Goal: Task Accomplishment & Management: Use online tool/utility

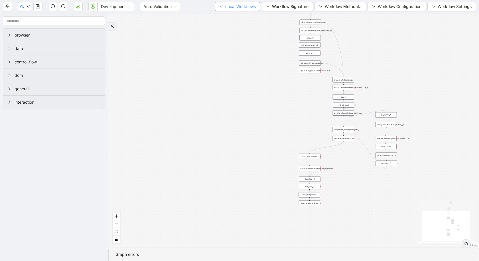
click at [242, 7] on span "Local Workflows" at bounding box center [240, 6] width 31 height 6
click at [231, 17] on span "Select" at bounding box center [236, 17] width 37 height 6
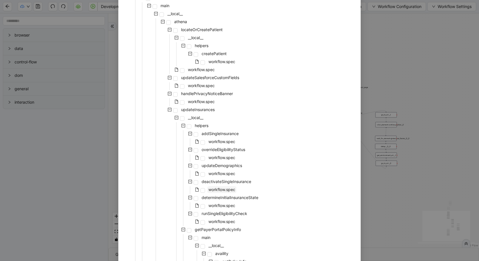
click at [228, 191] on span "workflow.spec" at bounding box center [221, 189] width 29 height 7
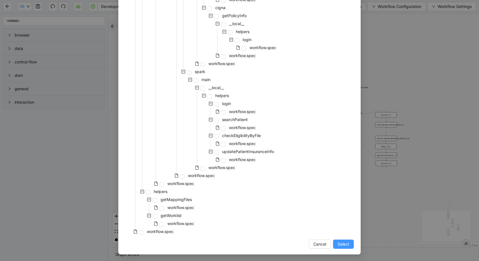
click at [348, 246] on span "Select" at bounding box center [344, 244] width 12 height 6
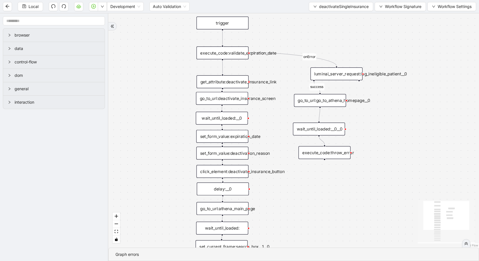
click at [223, 49] on div "execute_code:validate_expiration_date" at bounding box center [223, 53] width 52 height 13
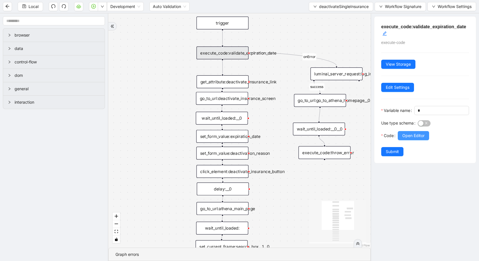
click at [407, 131] on button "Open Editor" at bounding box center [413, 135] width 31 height 9
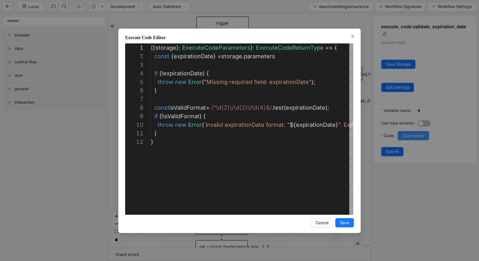
scroll to position [86, 0]
click at [19, 193] on div "**********" at bounding box center [239, 130] width 479 height 261
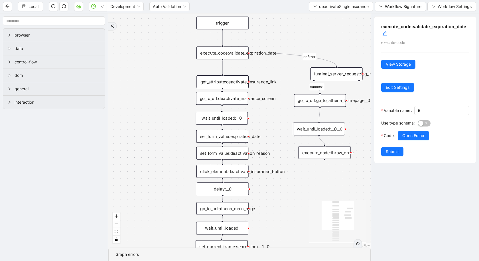
click at [233, 85] on div "get_attribute:deactivate_insurance_link" at bounding box center [223, 81] width 52 height 13
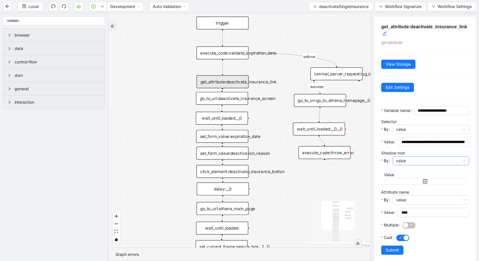
scroll to position [6, 0]
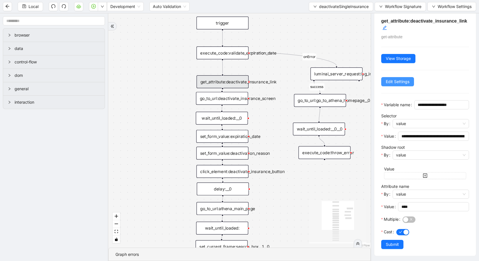
click at [398, 83] on span "Edit Settings" at bounding box center [398, 81] width 24 height 6
click at [211, 99] on div "go_to_url:deactivate_insurance_screen" at bounding box center [222, 98] width 52 height 13
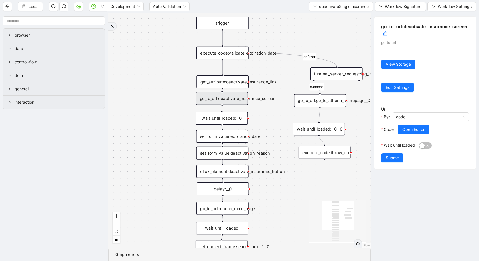
scroll to position [0, 0]
click at [229, 84] on div "get_attribute:deactivate_insurance_link" at bounding box center [223, 81] width 52 height 13
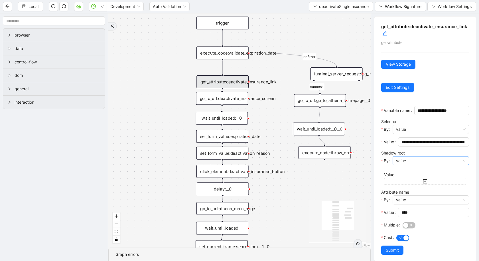
scroll to position [6, 0]
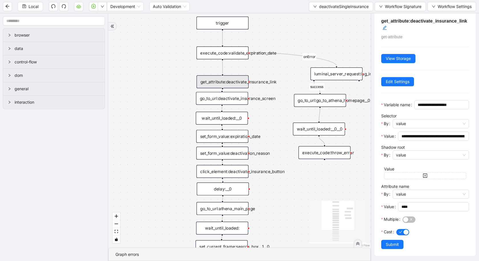
click at [234, 54] on div "execute_code:validate_expiration_date" at bounding box center [223, 53] width 52 height 13
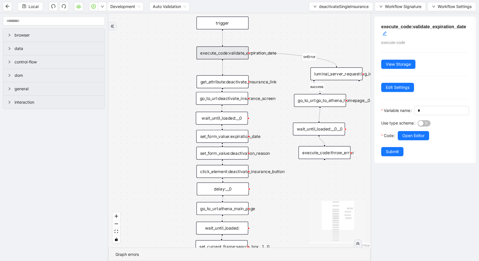
scroll to position [0, 0]
click at [412, 135] on span "Open Editor" at bounding box center [414, 135] width 22 height 6
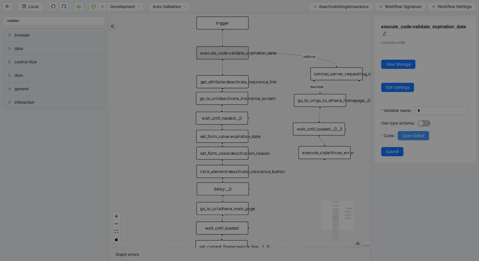
scroll to position [86, 0]
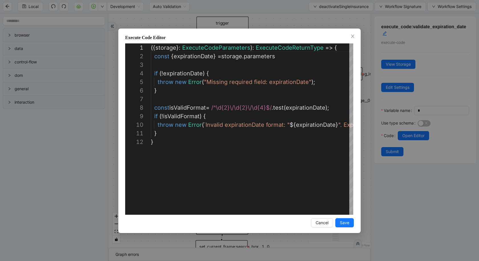
click at [51, 207] on div "**********" at bounding box center [239, 130] width 479 height 261
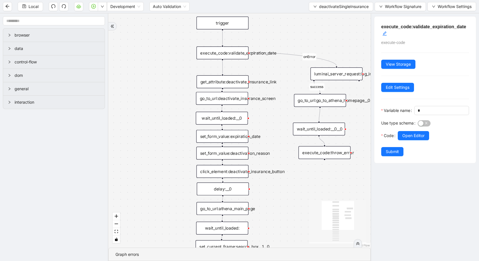
click at [333, 75] on div "luminai_server_request:log_ineligible_patient__0" at bounding box center [337, 73] width 52 height 13
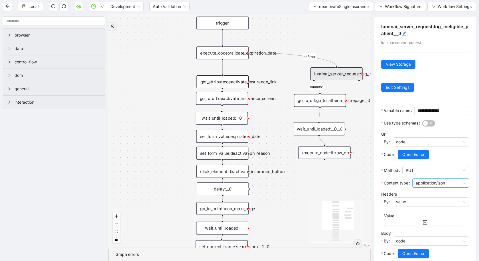
scroll to position [38, 0]
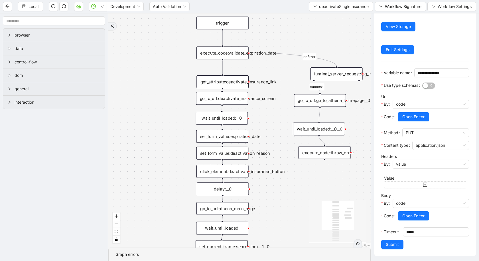
click at [330, 103] on div "go_to_url:go_to_athena_homepage__0" at bounding box center [320, 100] width 52 height 13
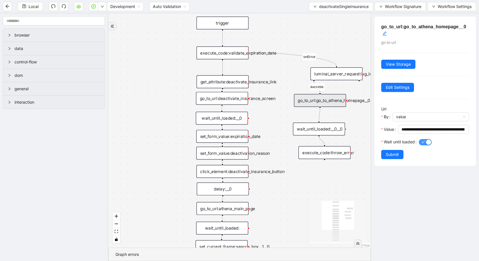
click at [427, 140] on div "button" at bounding box center [428, 142] width 5 height 5
click at [426, 140] on span "button" at bounding box center [425, 142] width 13 height 6
click at [304, 132] on div "wait_until_loaded:__0__0" at bounding box center [319, 128] width 52 height 13
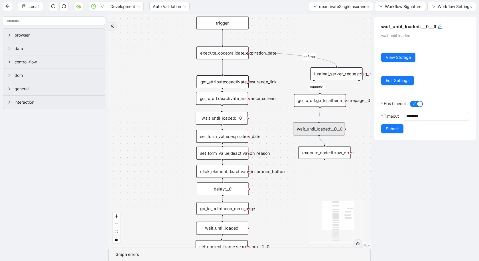
click at [319, 100] on div "go_to_url:go_to_athena_homepage__0" at bounding box center [320, 100] width 52 height 13
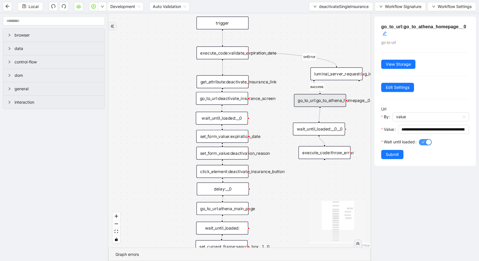
click at [428, 142] on div "button" at bounding box center [428, 142] width 5 height 5
click at [330, 154] on div "execute_code:throw_error" at bounding box center [325, 152] width 52 height 13
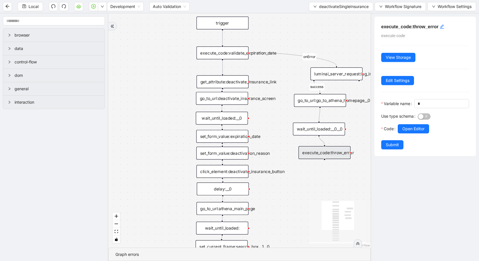
click at [319, 203] on icon "React Flow mini map" at bounding box center [338, 220] width 57 height 43
click at [233, 120] on div "wait_until_loaded:__0" at bounding box center [222, 118] width 52 height 13
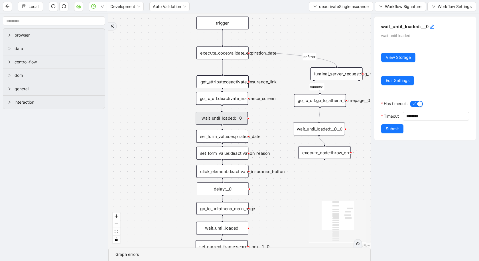
click at [236, 142] on div "set_form_value:expiration_date" at bounding box center [222, 136] width 52 height 13
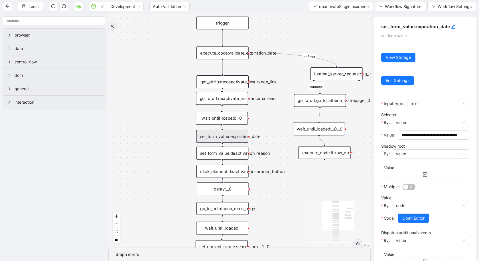
click at [231, 103] on div "go_to_url:deactivate_insurance_screen" at bounding box center [222, 98] width 52 height 13
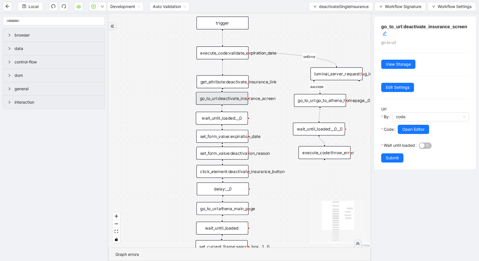
click at [236, 140] on div "set_form_value:expiration_date" at bounding box center [222, 136] width 52 height 13
click at [228, 154] on div "set_form_value:deactivation_reason" at bounding box center [223, 153] width 52 height 13
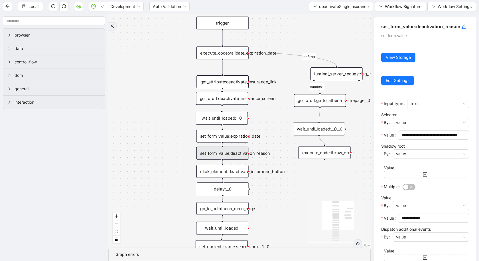
scroll to position [123, 0]
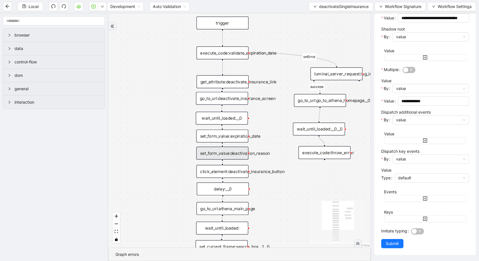
click at [239, 170] on div "click_element:deactivate_insurance_button" at bounding box center [223, 171] width 52 height 13
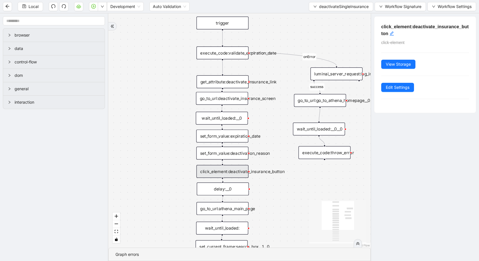
scroll to position [0, 0]
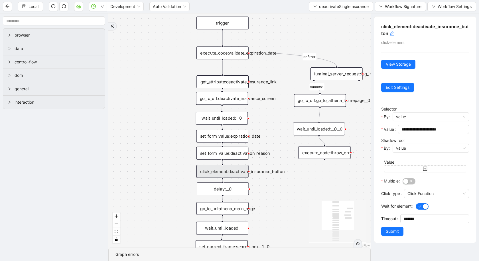
click at [224, 189] on div "delay:__0" at bounding box center [223, 188] width 52 height 13
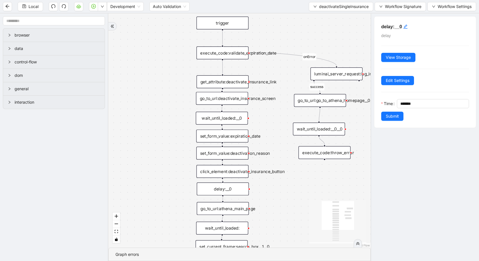
click at [215, 209] on div "go_to_url:athena_main_page" at bounding box center [223, 208] width 52 height 13
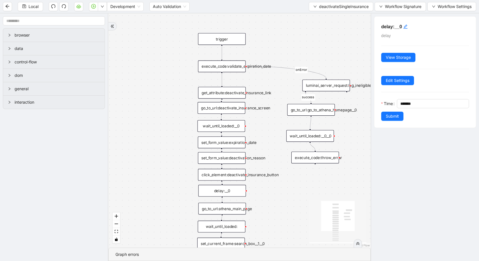
click at [214, 212] on div "go_to_url:athena_main_page" at bounding box center [223, 209] width 48 height 12
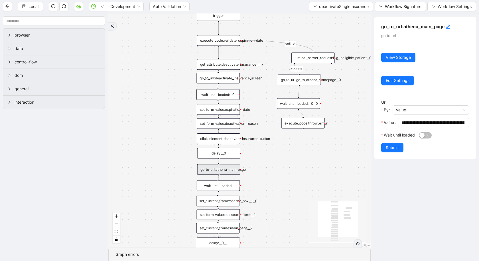
drag, startPoint x: 159, startPoint y: 211, endPoint x: 197, endPoint y: 83, distance: 133.2
click at [197, 83] on div "success onError trigger set_form_value:expiration_date set_form_value:deactivat…" at bounding box center [239, 130] width 263 height 234
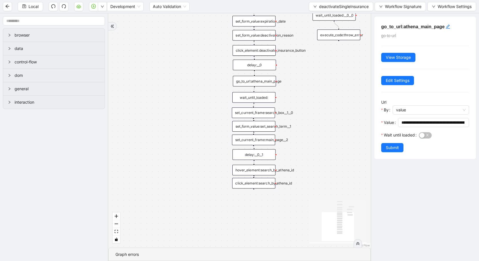
click at [262, 98] on div "wait_until_loaded:" at bounding box center [254, 97] width 43 height 11
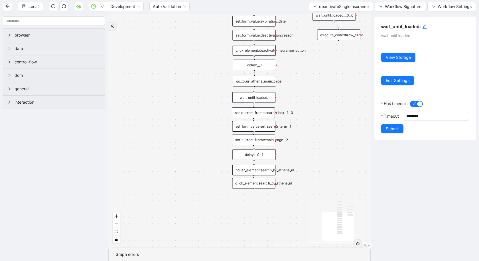
click at [264, 114] on div "set_current_frame:search_box__1__0" at bounding box center [253, 112] width 43 height 11
click at [264, 127] on div "set_form_value:set_search_term__1" at bounding box center [253, 126] width 43 height 11
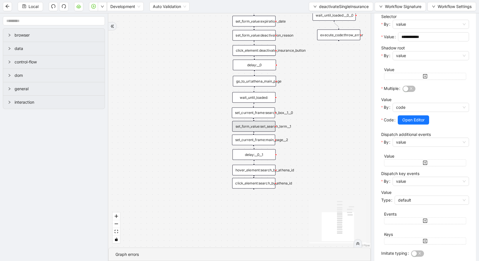
scroll to position [120, 0]
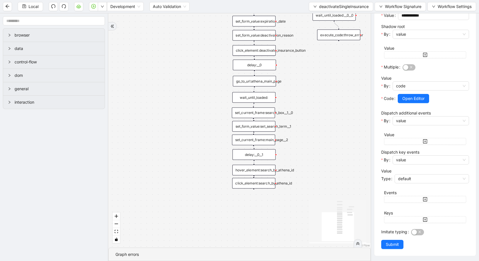
click at [263, 143] on div "set_current_frame:main_page__2" at bounding box center [253, 139] width 43 height 11
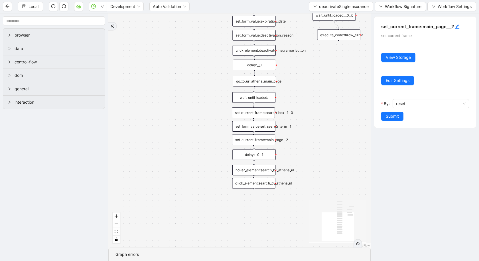
click at [246, 159] on div "delay:__0__1" at bounding box center [254, 154] width 43 height 11
click at [253, 174] on div "hover_element:search_by_athena_id" at bounding box center [254, 170] width 43 height 11
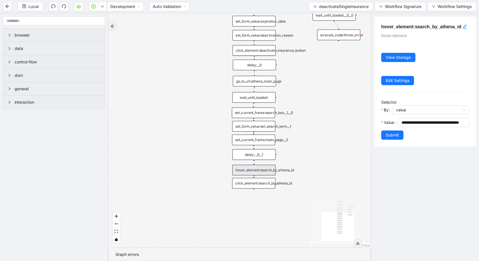
click at [260, 185] on div "click_element:search_by_athena_id" at bounding box center [253, 183] width 43 height 11
click at [251, 188] on div "success onError trigger set_form_value:expiration_date set_form_value:deactivat…" at bounding box center [239, 130] width 263 height 234
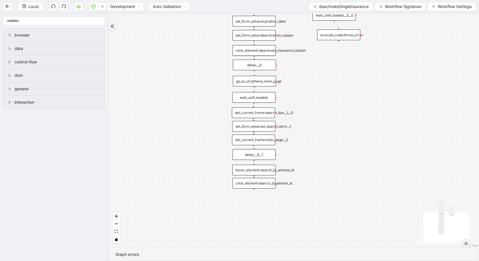
click at [253, 183] on div "click_element:search_by_athena_id" at bounding box center [254, 183] width 43 height 11
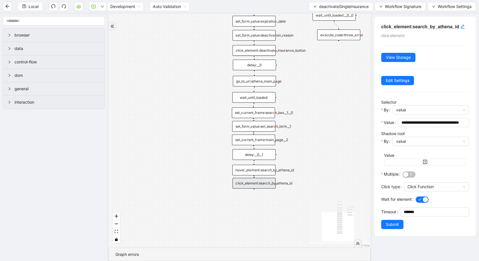
click at [314, 206] on icon "React Flow mini map" at bounding box center [338, 220] width 57 height 43
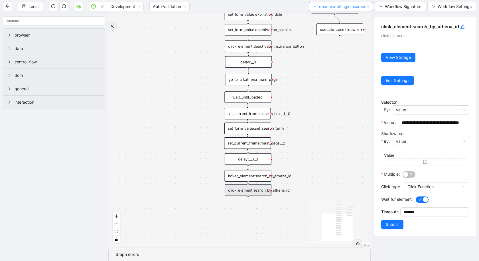
click at [345, 7] on span "deactivateSingleInsurance" at bounding box center [344, 6] width 50 height 6
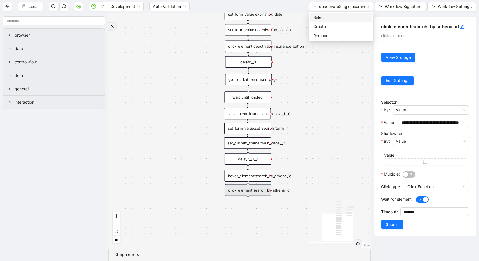
click at [338, 19] on span "Select" at bounding box center [341, 17] width 55 height 6
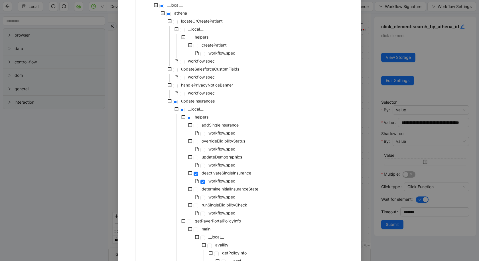
scroll to position [83, 0]
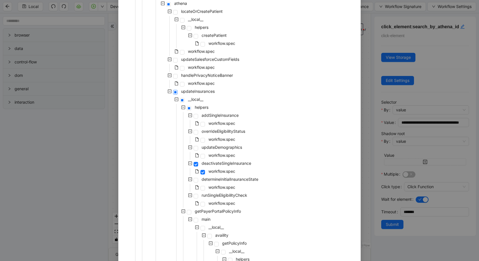
click at [176, 93] on span at bounding box center [175, 92] width 5 height 5
click at [177, 100] on icon "minus-square" at bounding box center [177, 99] width 4 height 4
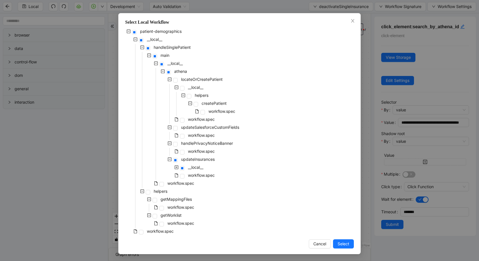
scroll to position [15, 0]
click at [183, 177] on span at bounding box center [182, 176] width 5 height 5
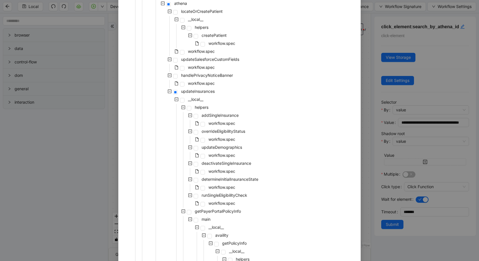
scroll to position [407, 0]
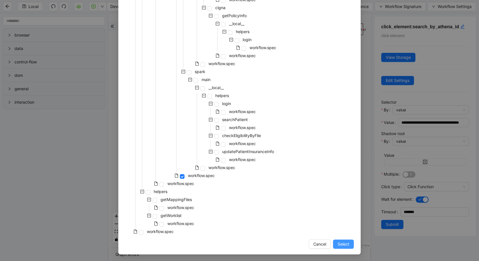
click at [342, 242] on span "Select" at bounding box center [344, 244] width 12 height 6
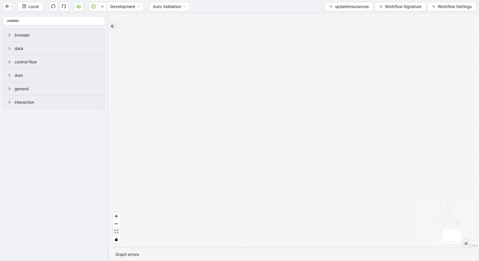
click at [114, 233] on button "fit view" at bounding box center [116, 232] width 7 height 8
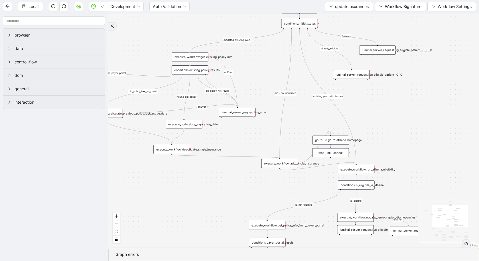
click at [184, 125] on div "execute_code:store_expiration_date" at bounding box center [184, 124] width 37 height 9
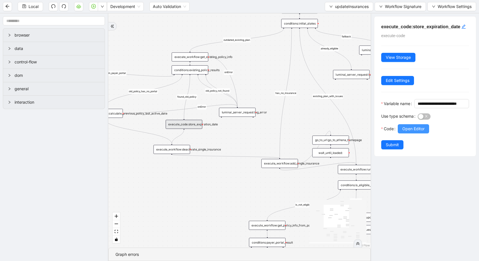
click at [410, 127] on span "Open Editor" at bounding box center [414, 129] width 22 height 6
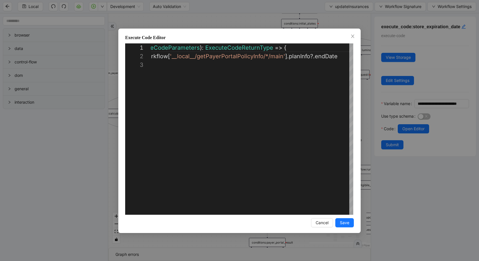
click at [52, 171] on div "**********" at bounding box center [239, 130] width 479 height 261
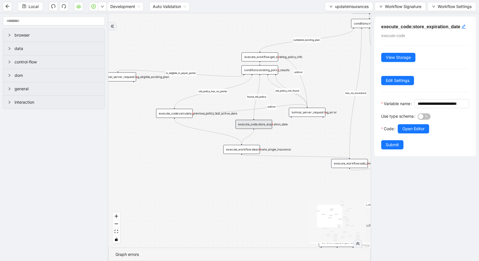
drag, startPoint x: 226, startPoint y: 143, endPoint x: 298, endPoint y: 143, distance: 72.2
click at [298, 143] on div "already_eligible outdated_existing_plan has_no_insurance is_eligible existing_p…" at bounding box center [239, 130] width 263 height 234
click at [175, 115] on div "execute_code:calculate_previous_policy_last_active_date" at bounding box center [176, 113] width 37 height 9
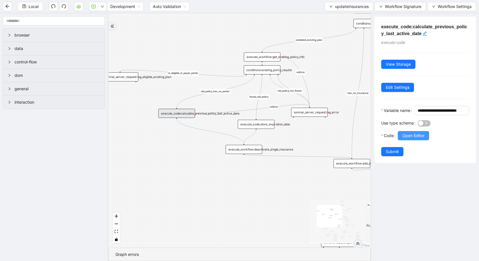
click at [418, 137] on span "Open Editor" at bounding box center [414, 135] width 22 height 6
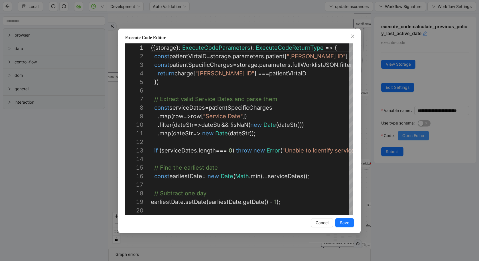
scroll to position [86, 0]
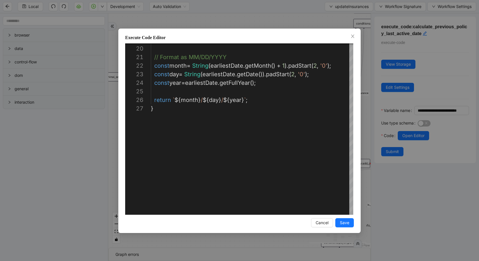
click at [37, 155] on div "**********" at bounding box center [239, 130] width 479 height 261
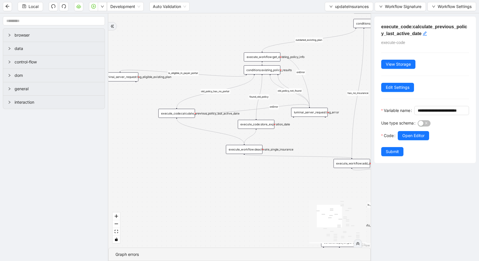
click at [249, 152] on div "execute_workflow:deactivate_single_insurance" at bounding box center [244, 149] width 37 height 9
click at [238, 151] on div "execute_workflow:deactivate_single_insurance" at bounding box center [244, 149] width 37 height 9
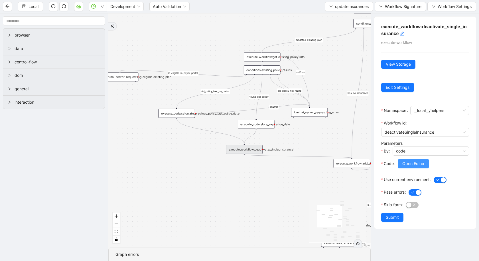
click at [412, 159] on button "Open Editor" at bounding box center [413, 163] width 31 height 9
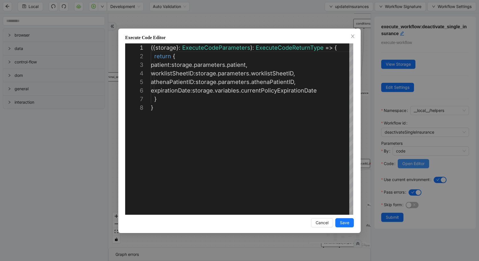
scroll to position [60, 0]
click at [411, 133] on div "**********" at bounding box center [239, 130] width 479 height 261
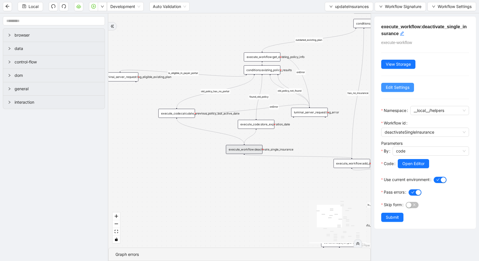
click at [392, 86] on span "Edit Settings" at bounding box center [398, 87] width 24 height 6
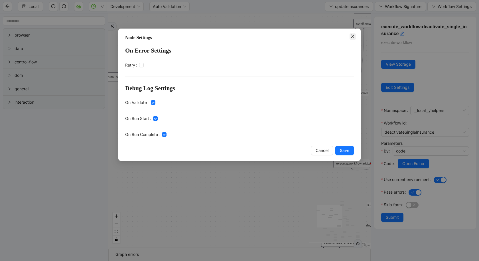
click at [355, 38] on icon "close" at bounding box center [353, 36] width 5 height 5
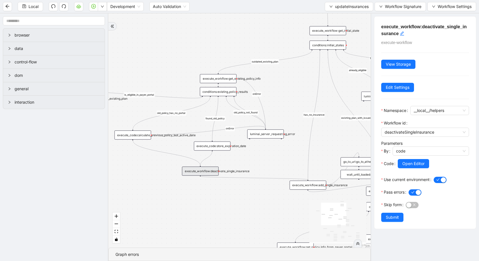
drag, startPoint x: 268, startPoint y: 209, endPoint x: 224, endPoint y: 231, distance: 49.0
click at [224, 231] on div "already_eligible outdated_existing_plan has_no_insurance is_eligible existing_p…" at bounding box center [239, 130] width 263 height 234
click at [305, 189] on div "execute_workflow:add_single_insurance" at bounding box center [308, 185] width 37 height 9
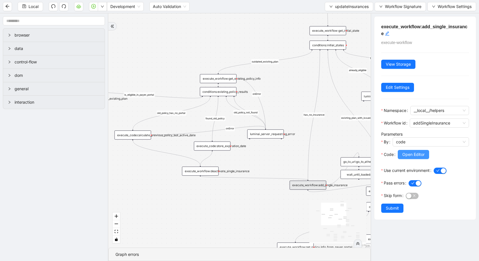
click at [418, 154] on span "Open Editor" at bounding box center [414, 154] width 22 height 6
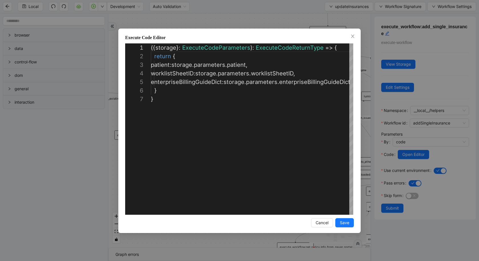
scroll to position [51, 0]
click at [59, 217] on div "**********" at bounding box center [239, 130] width 479 height 261
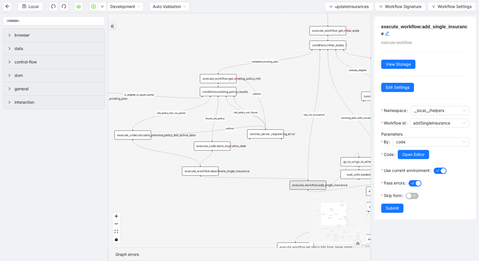
click at [224, 93] on div "conditions:existing_policy_results" at bounding box center [218, 91] width 37 height 9
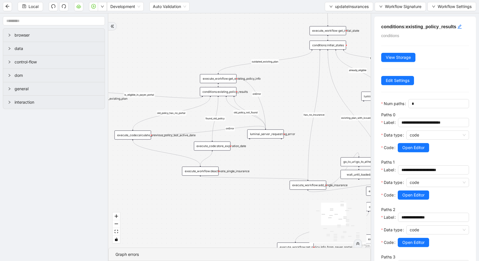
click at [226, 81] on div "execute_workflow:get_existing_policy_info" at bounding box center [218, 78] width 37 height 9
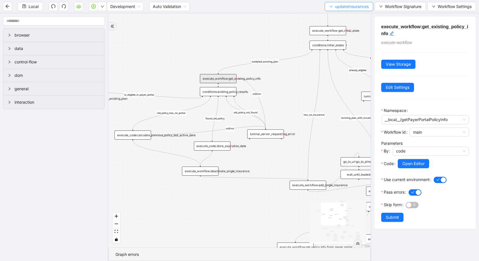
click at [354, 9] on span "updateInsurances" at bounding box center [352, 6] width 34 height 6
click at [340, 17] on span "Select" at bounding box center [349, 17] width 39 height 6
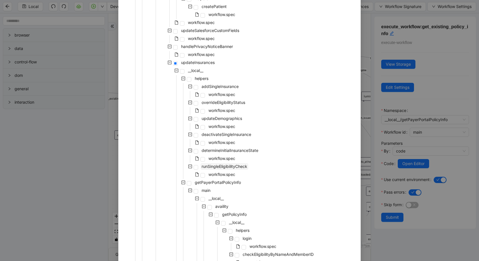
scroll to position [115, 0]
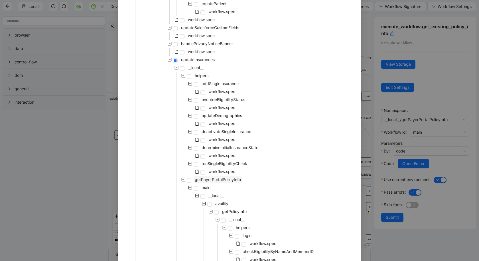
click at [228, 177] on span "getPayerPortalPolicyInfo" at bounding box center [218, 179] width 46 height 5
click at [189, 182] on span at bounding box center [189, 180] width 5 height 5
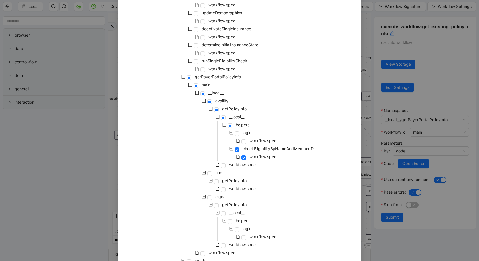
scroll to position [222, 0]
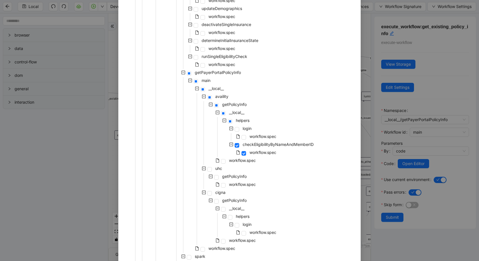
click at [189, 80] on icon "minus-square" at bounding box center [190, 80] width 4 height 4
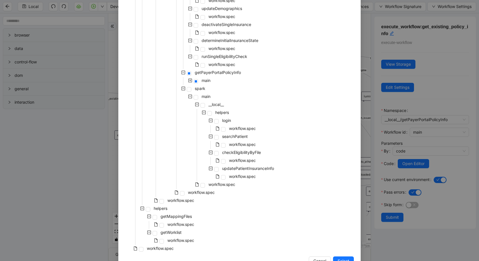
click at [189, 80] on icon "plus-square" at bounding box center [190, 80] width 4 height 4
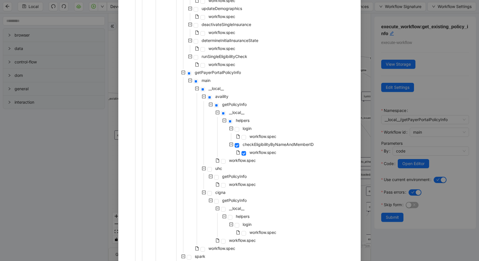
click at [198, 88] on icon "minus-square" at bounding box center [197, 88] width 4 height 4
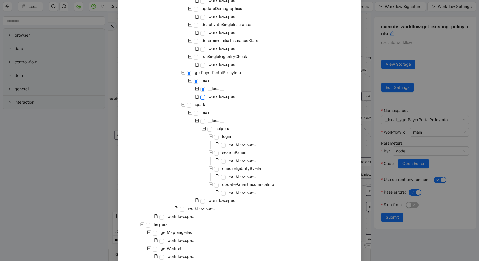
click at [204, 97] on span at bounding box center [203, 97] width 5 height 5
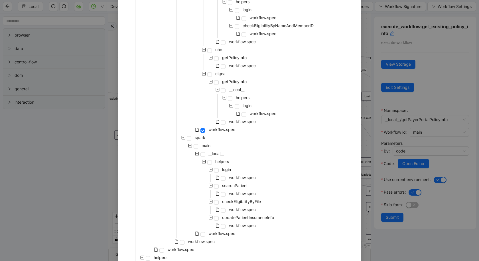
scroll to position [407, 0]
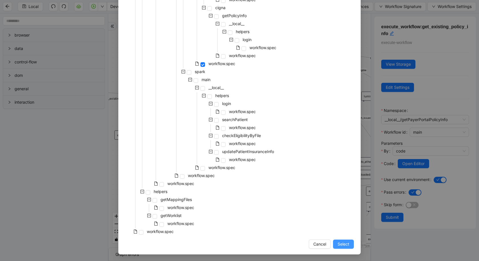
click at [344, 241] on span "Select" at bounding box center [344, 244] width 12 height 6
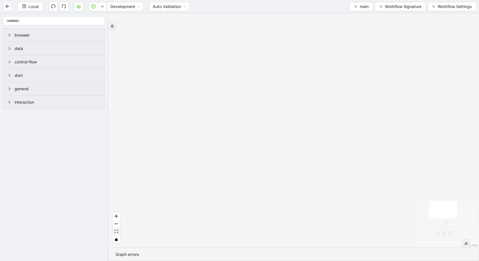
click at [118, 231] on icon "fit view" at bounding box center [116, 231] width 3 height 3
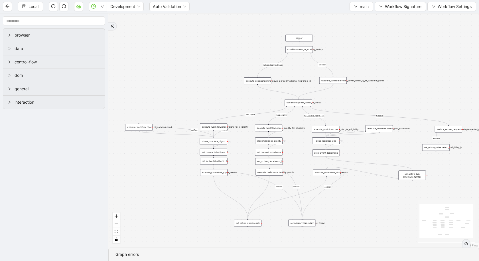
click at [261, 84] on div "has_availity is_historical_lookback fallback fallback has_united_healthcare suc…" at bounding box center [293, 130] width 371 height 234
click at [265, 80] on div "execute_code:determine_payer_portal_by_athena_insurance_id" at bounding box center [257, 80] width 27 height 7
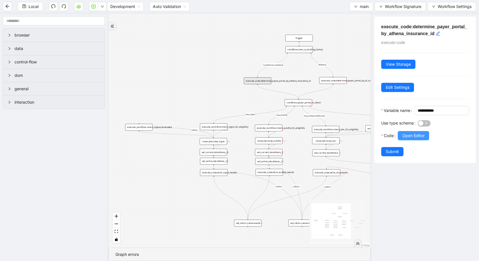
click at [412, 134] on span "Open Editor" at bounding box center [414, 135] width 22 height 6
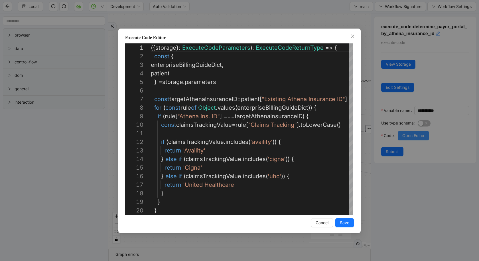
scroll to position [86, 0]
click at [413, 225] on div "Execute Code Editor 9 10 11 12 13 14 15 16 17 18 19 20 8 7 6 4 5 2 3 1 if ( rul…" at bounding box center [239, 130] width 479 height 261
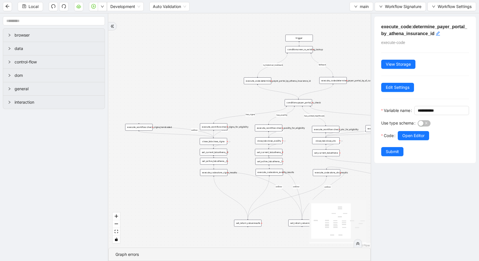
click at [328, 81] on div "execute_code:determine_payer_portal_by_sf_customer_name" at bounding box center [333, 80] width 27 height 7
click at [411, 135] on span "Open Editor" at bounding box center [414, 135] width 22 height 6
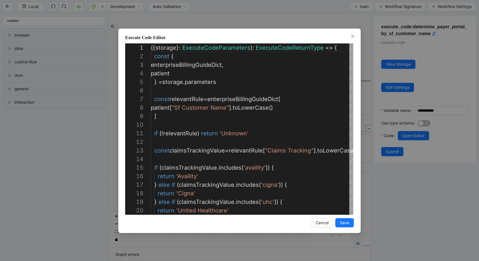
click at [35, 170] on div "Execute Code Editor 1 2 3 4 5 6 7 8 9 10 11 12 13 14 15 16 17 18 19 20 ({ stora…" at bounding box center [239, 130] width 479 height 261
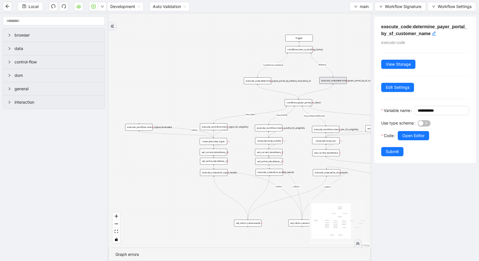
click at [300, 106] on div "conditions:payer_portal_to_check" at bounding box center [298, 102] width 27 height 7
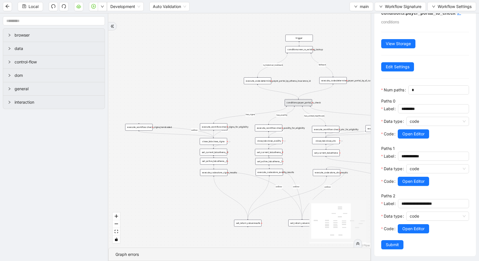
scroll to position [14, 0]
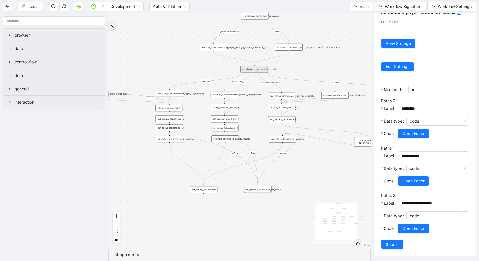
drag, startPoint x: 241, startPoint y: 102, endPoint x: 197, endPoint y: 68, distance: 55.4
click at [197, 68] on div "has_availity is_historical_lookback fallback fallback has_united_healthcare suc…" at bounding box center [239, 130] width 263 height 234
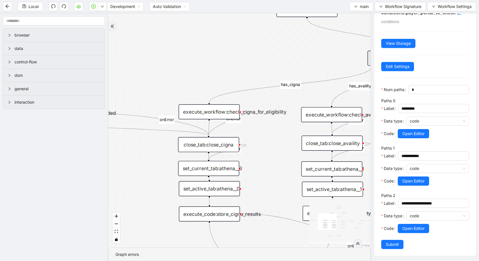
drag, startPoint x: 152, startPoint y: 78, endPoint x: 225, endPoint y: 64, distance: 74.8
click at [225, 64] on div "has_availity is_historical_lookback fallback fallback has_united_healthcare suc…" at bounding box center [239, 130] width 263 height 234
click at [213, 114] on div "execute_workflow:check_cigna_for_eligibility" at bounding box center [209, 110] width 61 height 15
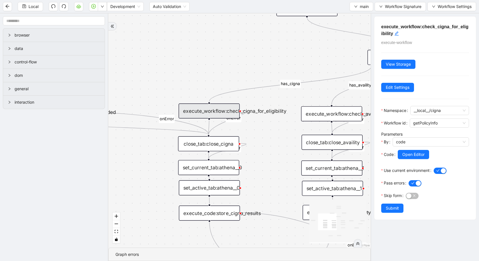
click at [226, 78] on div "has_availity is_historical_lookback fallback fallback has_united_healthcare suc…" at bounding box center [239, 130] width 263 height 234
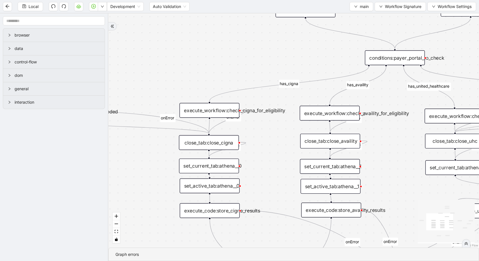
drag, startPoint x: 313, startPoint y: 50, endPoint x: 181, endPoint y: 51, distance: 131.8
click at [182, 51] on div "has_availity is_historical_lookback fallback fallback has_united_healthcare suc…" at bounding box center [293, 130] width 371 height 234
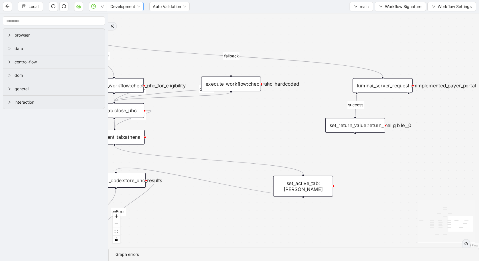
drag, startPoint x: 380, startPoint y: 39, endPoint x: 137, endPoint y: 9, distance: 244.2
click at [137, 9] on section "Local Development Auto Validation main Workflow Signature Workflow Settings bro…" at bounding box center [239, 130] width 479 height 261
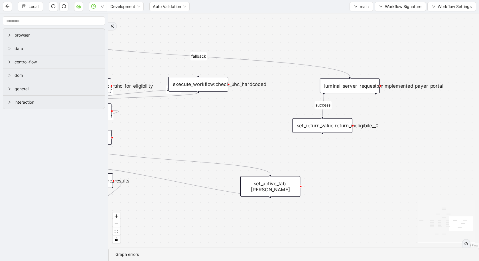
click at [346, 87] on div "luminai_server_request:unimplemented_payer_portal" at bounding box center [350, 85] width 60 height 15
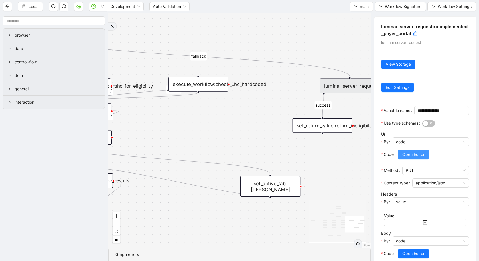
scroll to position [38, 0]
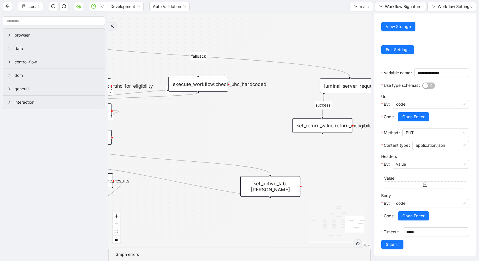
click at [327, 129] on div "set_return_value:return_ineligibile__0" at bounding box center [323, 125] width 60 height 15
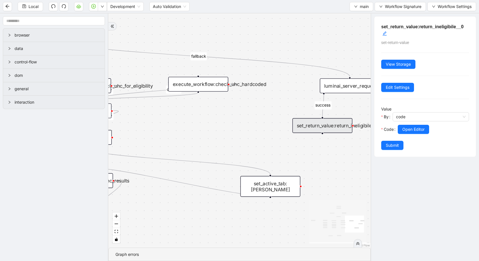
click at [215, 133] on div "has_availity is_historical_lookback fallback fallback has_united_healthcare suc…" at bounding box center [239, 130] width 263 height 234
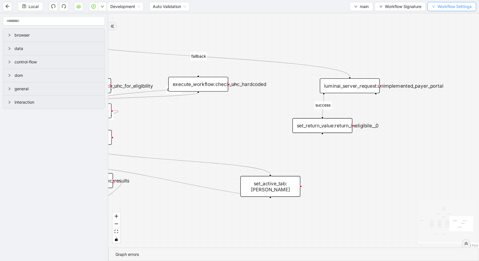
click at [441, 5] on span "Workflow Settings" at bounding box center [455, 6] width 34 height 6
click at [436, 15] on span "Mustache expressions" at bounding box center [453, 17] width 42 height 6
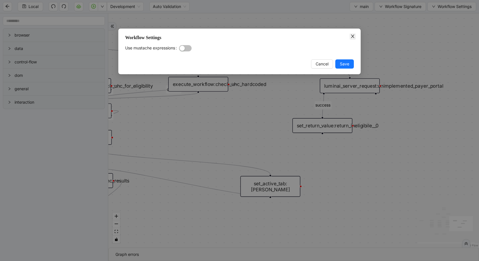
click at [352, 39] on span "Close" at bounding box center [353, 36] width 6 height 6
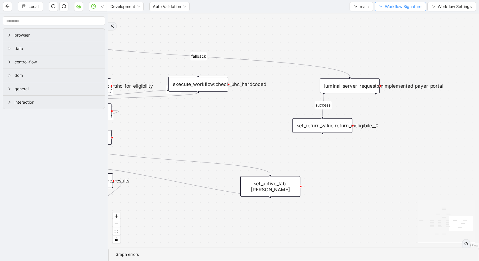
click at [401, 7] on span "Workflow Signature" at bounding box center [403, 6] width 37 height 6
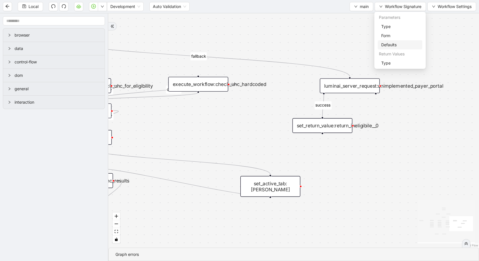
click at [395, 45] on span "Defaults" at bounding box center [401, 45] width 38 height 6
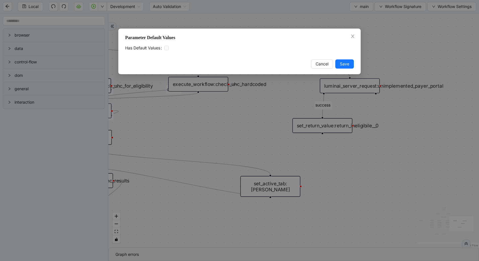
click at [357, 37] on div "Parameter Default Values Has Default Values Cancel Save" at bounding box center [239, 52] width 243 height 46
click at [352, 35] on icon "close" at bounding box center [353, 36] width 5 height 5
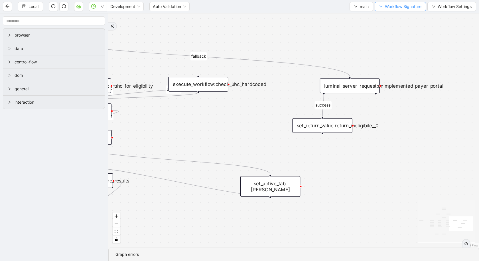
click at [397, 10] on button "Workflow Signature" at bounding box center [400, 6] width 51 height 9
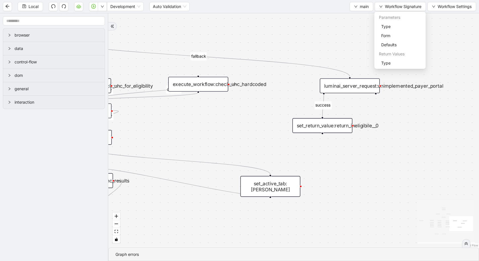
click at [330, 49] on div "has_availity is_historical_lookback fallback fallback has_united_healthcare suc…" at bounding box center [293, 130] width 371 height 234
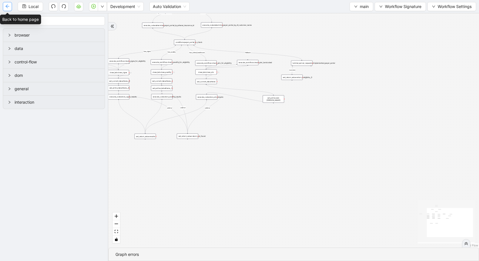
click at [6, 8] on icon "arrow-left" at bounding box center [7, 6] width 5 height 5
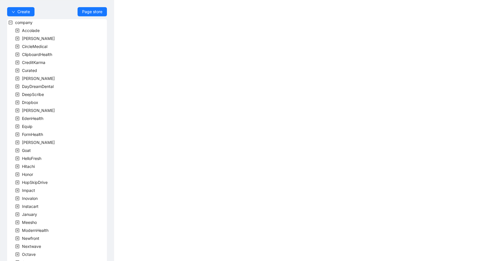
scroll to position [108, 0]
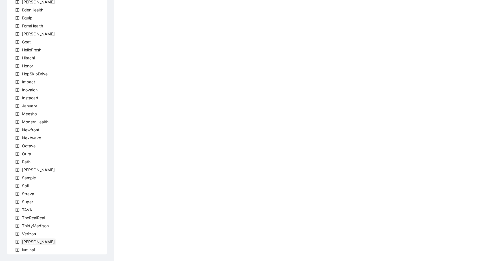
click at [28, 241] on span "[PERSON_NAME]" at bounding box center [38, 241] width 33 height 5
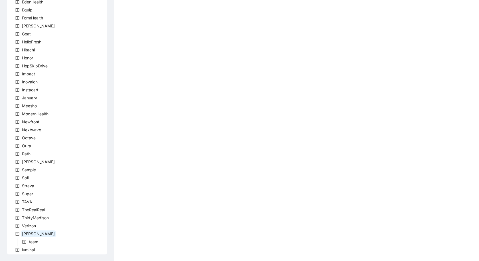
click at [28, 241] on span "team" at bounding box center [34, 241] width 12 height 7
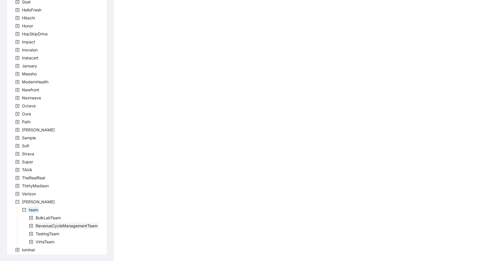
click at [58, 229] on span "RevenueCycleManagementTeam" at bounding box center [67, 225] width 64 height 7
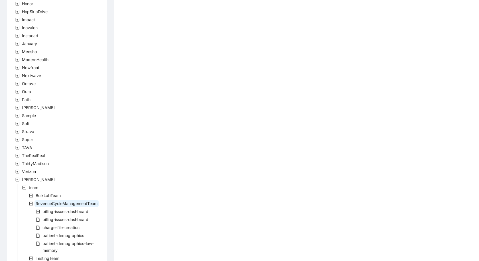
scroll to position [195, 0]
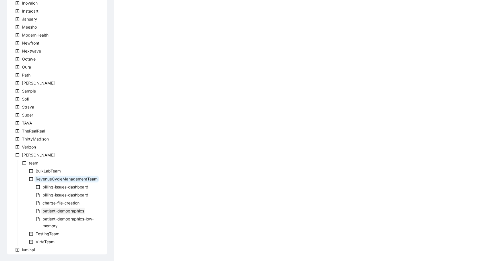
click at [64, 211] on span "patient-demographics" at bounding box center [64, 210] width 42 height 5
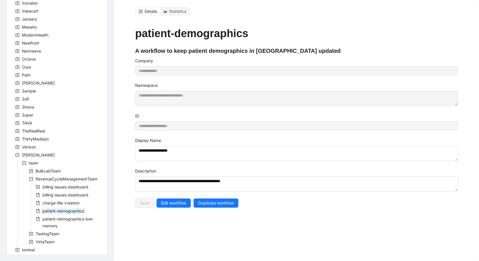
click at [143, 10] on div "Details" at bounding box center [148, 11] width 25 height 8
click at [172, 11] on span "Statistics" at bounding box center [177, 11] width 17 height 5
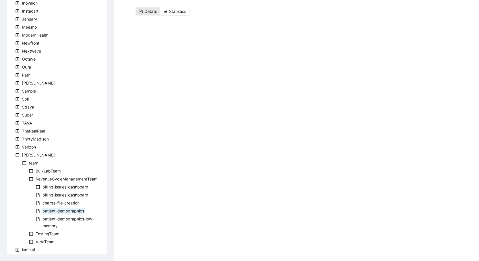
click at [153, 11] on span "Details" at bounding box center [151, 11] width 13 height 5
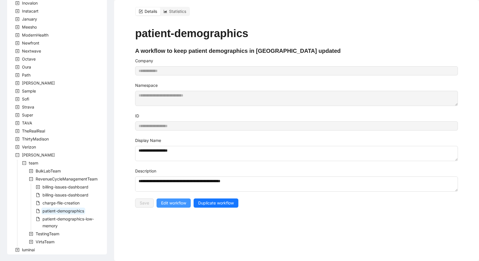
click at [170, 200] on span "Edit workflow" at bounding box center [173, 203] width 25 height 6
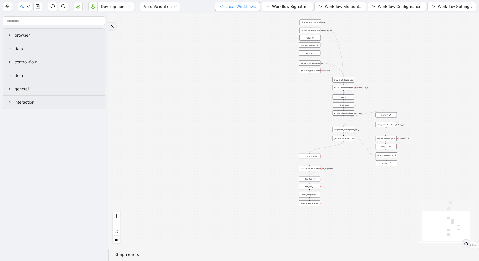
click at [238, 6] on span "Local Workflows" at bounding box center [240, 6] width 31 height 6
click at [237, 16] on span "Select" at bounding box center [237, 17] width 36 height 6
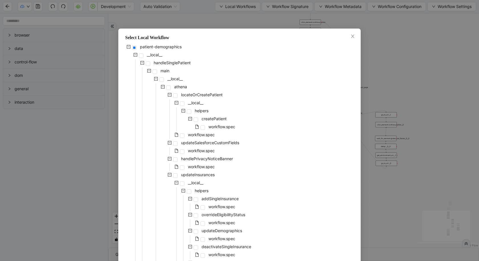
click at [26, 183] on div "Select Local Workflow patient-demographics __local__ handleSinglePatient main _…" at bounding box center [239, 130] width 479 height 261
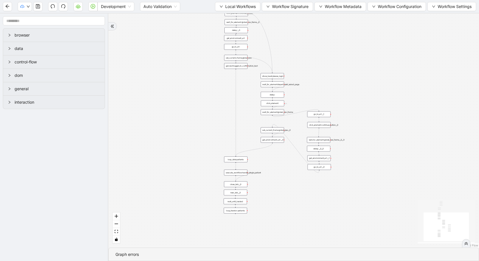
drag, startPoint x: 366, startPoint y: 122, endPoint x: 297, endPoint y: 121, distance: 68.8
click at [297, 121] on div "trigger loop_data:patients loop_iterator:patients execute_workflow:handle_singl…" at bounding box center [293, 130] width 371 height 234
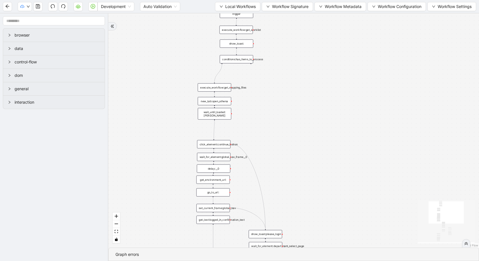
drag, startPoint x: 309, startPoint y: 70, endPoint x: 318, endPoint y: 241, distance: 171.7
click at [318, 241] on div "trigger loop_data:patients loop_iterator:patients execute_workflow:handle_singl…" at bounding box center [293, 130] width 371 height 234
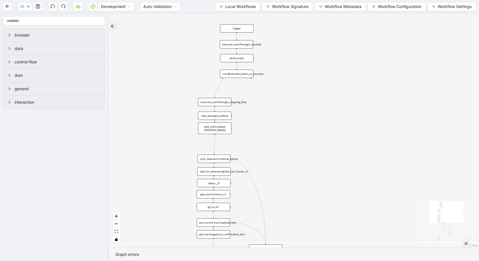
click at [297, 1] on div "Development Auto Validation Local Workflows Workflow Signature Workflow Metadat…" at bounding box center [239, 6] width 479 height 13
click at [292, 9] on span "Workflow Signature" at bounding box center [290, 6] width 37 height 6
click at [223, 12] on div "Development Auto Validation Local Workflows Workflow Signature Workflow Metadat…" at bounding box center [239, 6] width 479 height 13
click at [225, 12] on div "Development Auto Validation Local Workflows Workflow Signature Workflow Metadat…" at bounding box center [239, 6] width 479 height 13
click at [235, 9] on span "Local Workflows" at bounding box center [240, 6] width 31 height 6
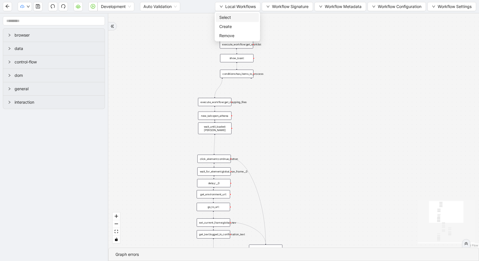
click at [234, 16] on span "Select" at bounding box center [237, 17] width 36 height 6
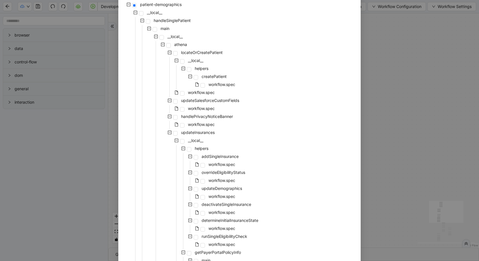
scroll to position [43, 0]
click at [225, 204] on span "deactivateSingleInsurance" at bounding box center [227, 203] width 50 height 5
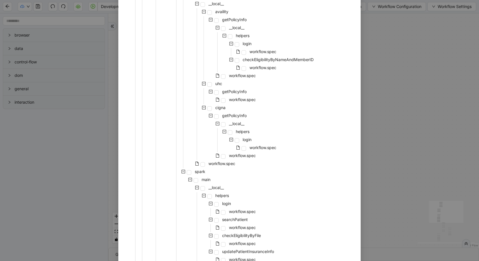
scroll to position [407, 0]
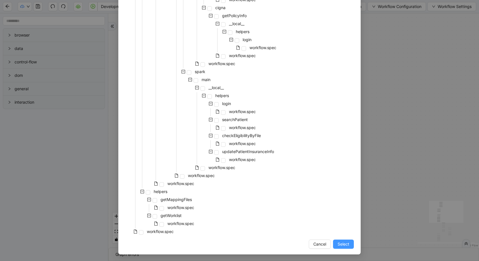
click at [342, 245] on span "Select" at bounding box center [344, 244] width 12 height 6
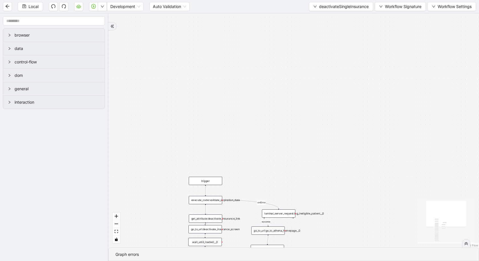
click at [195, 181] on div "trigger" at bounding box center [205, 181] width 33 height 8
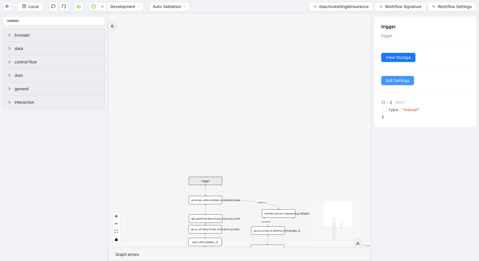
click at [395, 82] on span "Edit Settings" at bounding box center [398, 80] width 24 height 6
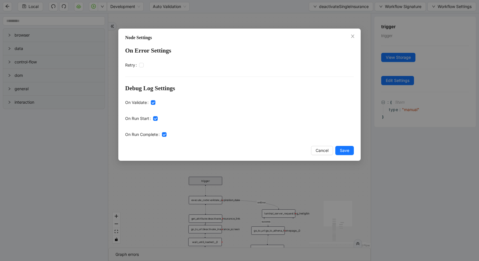
click at [92, 183] on div "Node Settings On Error Settings Retry Debug Log Settings On Validate On Run Sta…" at bounding box center [239, 130] width 479 height 261
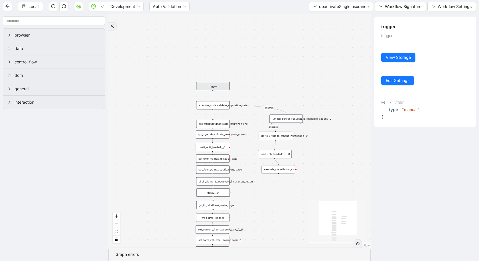
drag, startPoint x: 146, startPoint y: 189, endPoint x: 154, endPoint y: 67, distance: 122.7
click at [154, 67] on div "success onError trigger set_form_value:expiration_date set_form_value:deactivat…" at bounding box center [239, 130] width 263 height 234
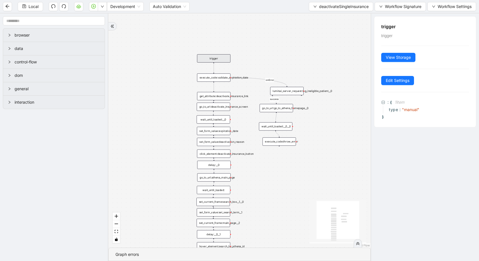
click at [215, 80] on div "execute_code:validate_expiration_date" at bounding box center [213, 77] width 33 height 8
click at [403, 76] on button "Edit Settings" at bounding box center [398, 80] width 33 height 9
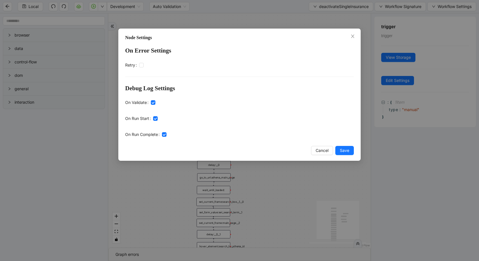
click at [422, 181] on div "Node Settings On Error Settings Retry Debug Log Settings On Validate On Run Sta…" at bounding box center [239, 130] width 479 height 261
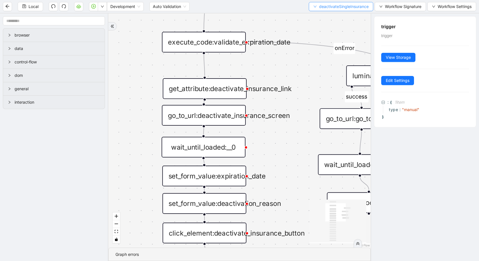
click at [331, 6] on span "deactivateSingleInsurance" at bounding box center [344, 6] width 50 height 6
click at [328, 18] on span "Select" at bounding box center [341, 17] width 55 height 6
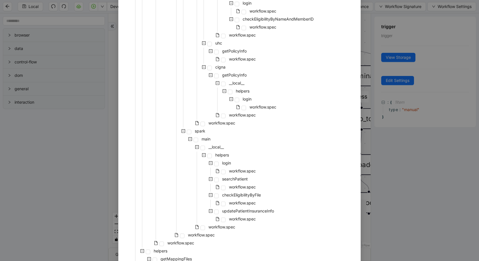
scroll to position [334, 0]
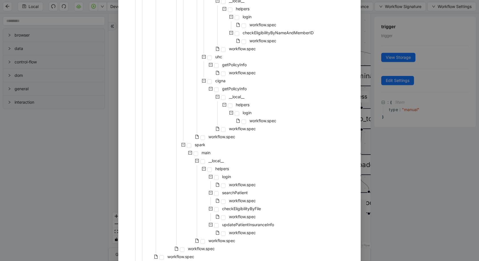
click at [206, 138] on div "workflow.spec" at bounding box center [180, 137] width 111 height 8
click at [203, 138] on span at bounding box center [203, 137] width 5 height 5
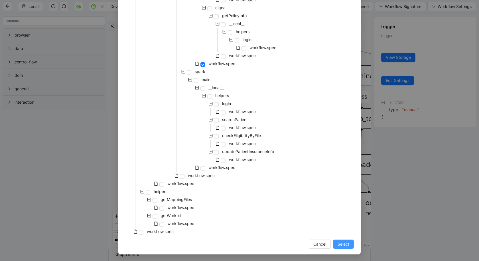
click at [348, 244] on span "Select" at bounding box center [344, 244] width 12 height 6
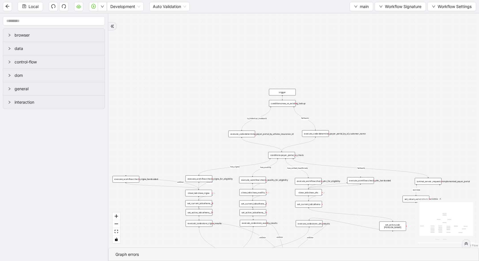
drag, startPoint x: 330, startPoint y: 88, endPoint x: 330, endPoint y: 151, distance: 62.8
click at [330, 151] on div "has_availity is_historical_lookback fallback fallback has_united_healthcare suc…" at bounding box center [293, 130] width 371 height 234
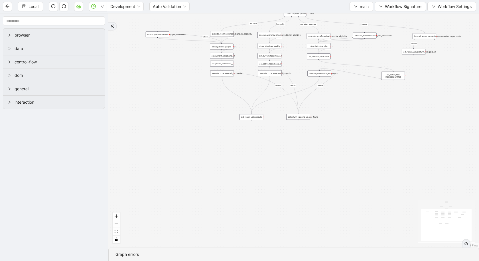
drag, startPoint x: 330, startPoint y: 151, endPoint x: 338, endPoint y: 10, distance: 141.7
click at [338, 10] on section "Local Development Auto Validation main Workflow Signature Workflow Settings bro…" at bounding box center [239, 130] width 479 height 261
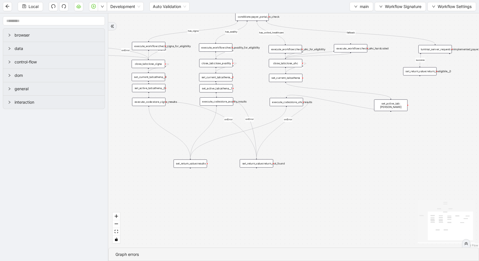
drag, startPoint x: 382, startPoint y: 106, endPoint x: 375, endPoint y: 148, distance: 42.0
click at [376, 148] on div "has_availity is_historical_lookback fallback fallback has_united_healthcare suc…" at bounding box center [293, 130] width 371 height 234
click at [366, 8] on span "main" at bounding box center [364, 6] width 9 height 6
click at [360, 18] on span "Select" at bounding box center [361, 17] width 15 height 6
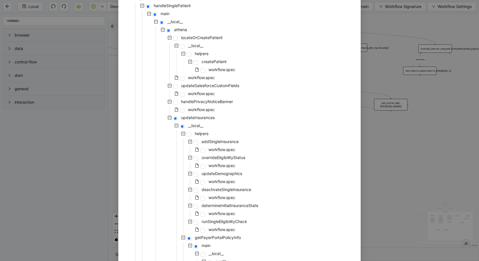
scroll to position [98, 0]
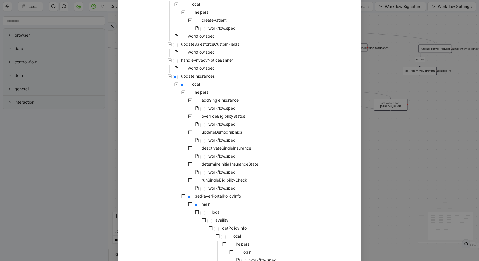
click at [184, 91] on icon "minus-square" at bounding box center [183, 92] width 4 height 4
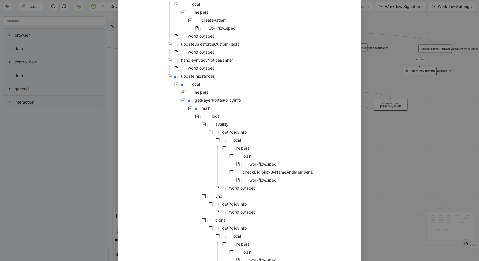
click at [182, 102] on icon "minus-square" at bounding box center [183, 100] width 4 height 4
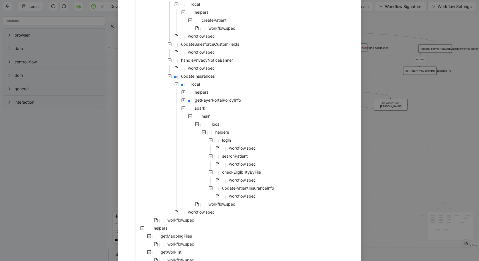
click at [181, 109] on icon "minus-square" at bounding box center [183, 108] width 4 height 4
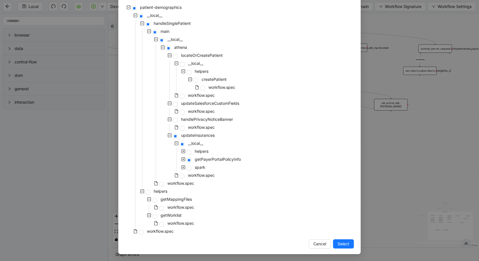
scroll to position [39, 0]
click at [182, 175] on span at bounding box center [182, 176] width 5 height 5
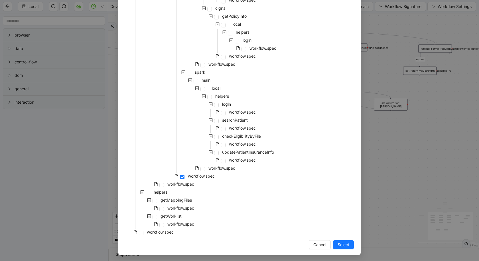
scroll to position [407, 0]
click at [353, 246] on button "Select" at bounding box center [343, 243] width 21 height 9
click at [346, 243] on div "has_availity is_historical_lookback fallback fallback has_united_healthcare suc…" at bounding box center [293, 130] width 371 height 234
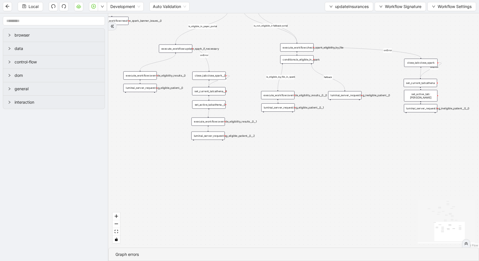
drag, startPoint x: 251, startPoint y: 104, endPoint x: 309, endPoint y: 260, distance: 166.2
click at [309, 261] on section "already_eligible outdated_existing_plan has_no_insurance is_eligible existing_p…" at bounding box center [293, 136] width 371 height 247
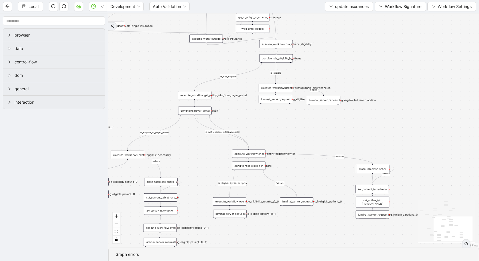
drag, startPoint x: 222, startPoint y: 38, endPoint x: 151, endPoint y: 86, distance: 86.2
click at [151, 87] on div "already_eligible outdated_existing_plan has_no_insurance is_eligible existing_p…" at bounding box center [293, 130] width 371 height 234
click at [190, 96] on div "execute_workflow:get_policy_info_from_payer_portal" at bounding box center [193, 96] width 33 height 8
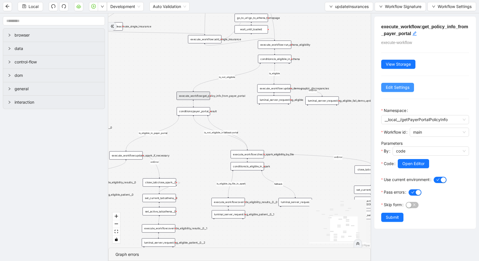
click at [394, 90] on span "Edit Settings" at bounding box center [398, 87] width 24 height 6
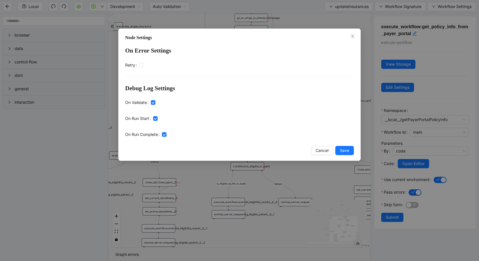
click at [62, 147] on div "Node Settings On Error Settings Retry Debug Log Settings On Validate On Run Sta…" at bounding box center [239, 130] width 479 height 261
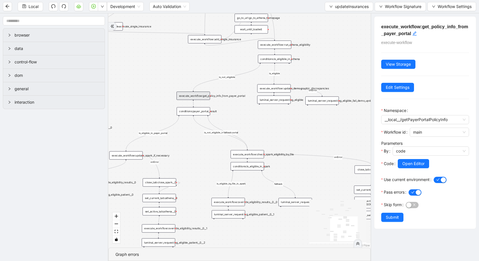
click at [201, 43] on div "execute_workflow:add_single_insurance" at bounding box center [204, 39] width 33 height 8
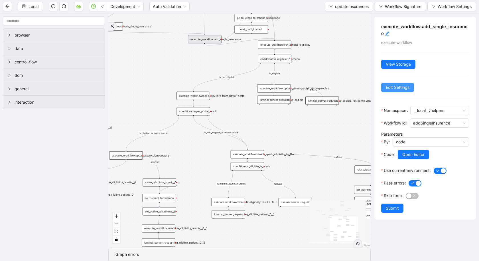
click at [396, 87] on span "Edit Settings" at bounding box center [398, 87] width 24 height 6
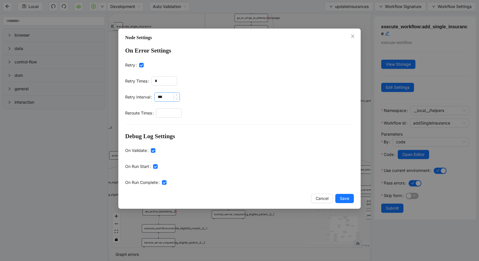
click at [162, 98] on input "***" at bounding box center [167, 97] width 25 height 9
type input "**"
click at [342, 198] on span "Save" at bounding box center [344, 198] width 9 height 6
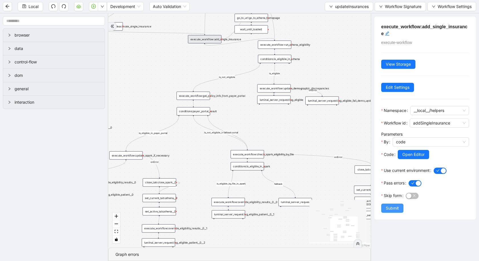
click at [388, 206] on span "Submit" at bounding box center [392, 208] width 13 height 6
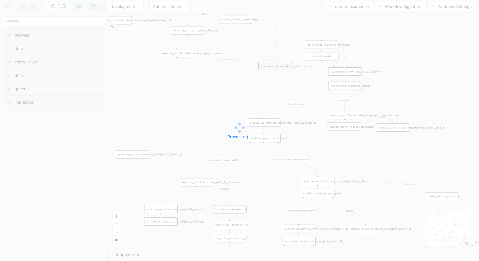
drag, startPoint x: 161, startPoint y: 72, endPoint x: 244, endPoint y: 108, distance: 91.1
click at [245, 108] on div "Processing... Local Development Auto Validation updateInsurances Workflow Signa…" at bounding box center [239, 130] width 479 height 261
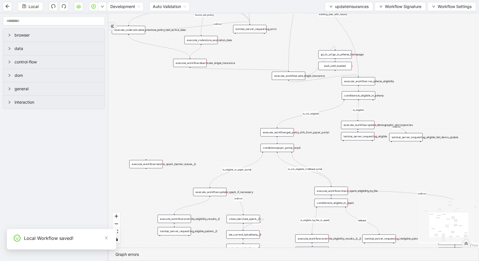
click at [195, 62] on div "execute_workflow:deactivate_single_insurance" at bounding box center [189, 63] width 33 height 8
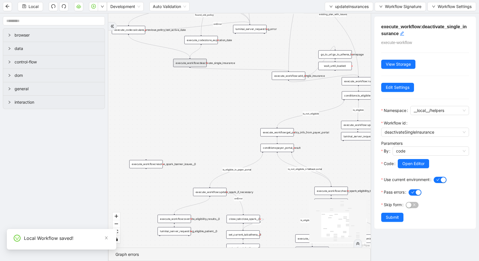
click at [400, 93] on div "execute_workflow:deactivate_single_insurance execute-workflow View Storage Edit…" at bounding box center [426, 123] width 102 height 212
click at [400, 88] on span "Edit Settings" at bounding box center [398, 87] width 24 height 6
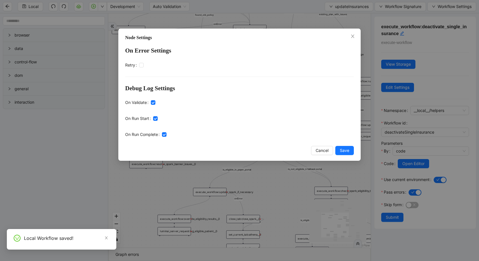
click at [76, 121] on div "Node Settings On Error Settings Retry Debug Log Settings On Validate On Run Sta…" at bounding box center [239, 130] width 479 height 261
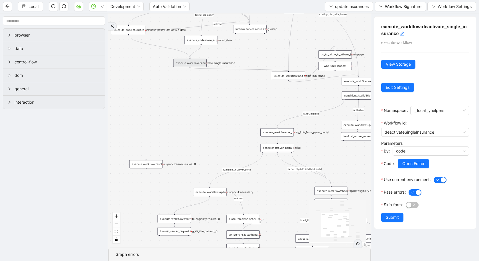
drag, startPoint x: 181, startPoint y: 80, endPoint x: 187, endPoint y: 149, distance: 69.3
click at [187, 149] on div "already_eligible outdated_existing_plan has_no_insurance is_eligible existing_p…" at bounding box center [239, 130] width 263 height 234
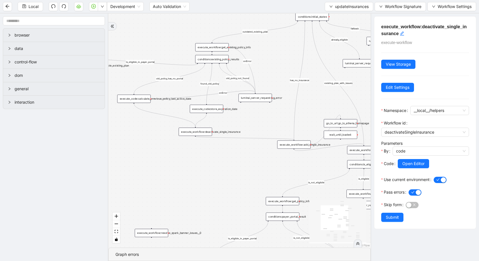
click at [212, 112] on div "execute_code:store_expiration_date" at bounding box center [206, 109] width 33 height 8
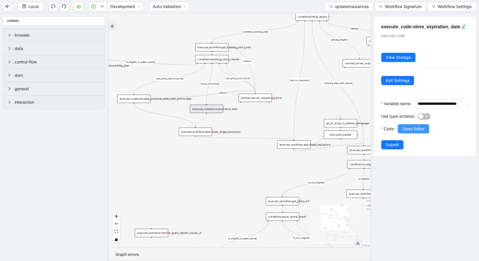
click at [411, 132] on button "Open Editor" at bounding box center [413, 128] width 31 height 9
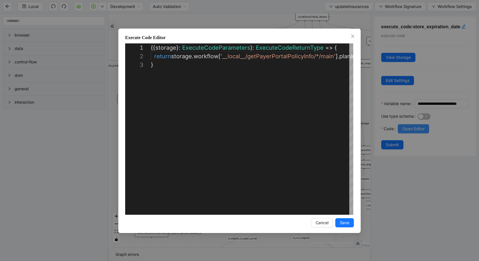
scroll to position [17, 0]
click at [435, 212] on div "**********" at bounding box center [239, 130] width 479 height 261
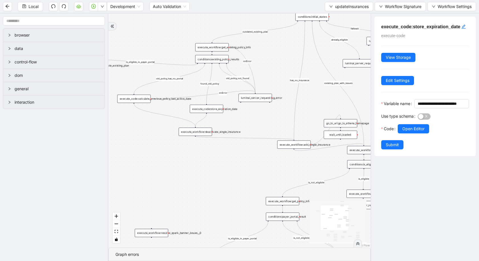
click at [222, 46] on div "execute_workflow:get_existing_policy_info" at bounding box center [211, 47] width 33 height 8
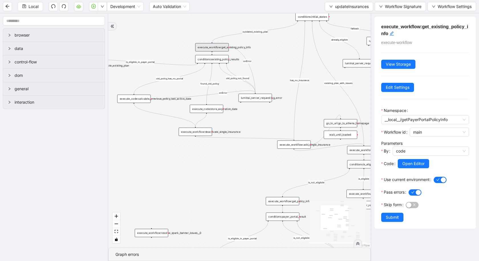
click at [122, 100] on div "execute_code:calculate_previous_policy_last_active_date" at bounding box center [133, 98] width 33 height 8
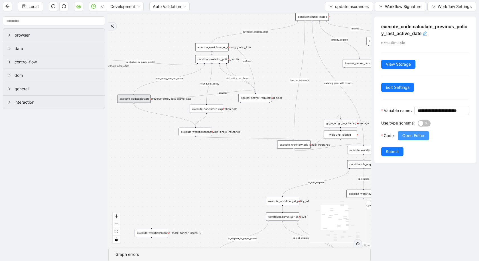
click at [423, 135] on span "Open Editor" at bounding box center [414, 135] width 22 height 6
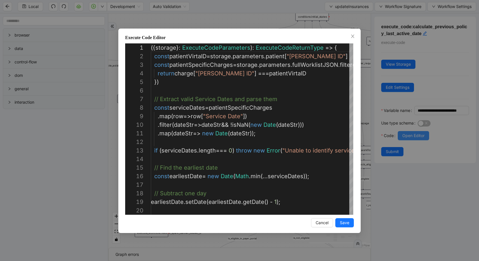
scroll to position [86, 0]
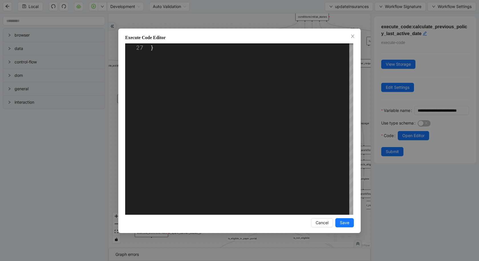
click at [32, 175] on div "**********" at bounding box center [239, 130] width 479 height 261
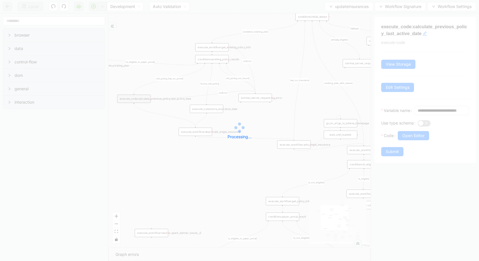
click at [296, 142] on div "Processing..." at bounding box center [239, 130] width 479 height 114
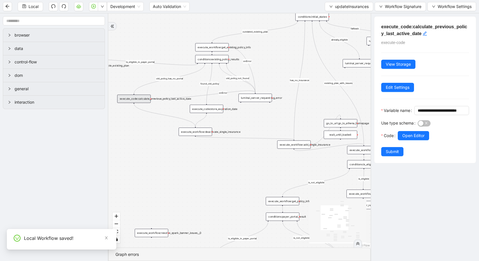
click at [296, 143] on div "execute_workflow:add_single_insurance" at bounding box center [293, 144] width 33 height 8
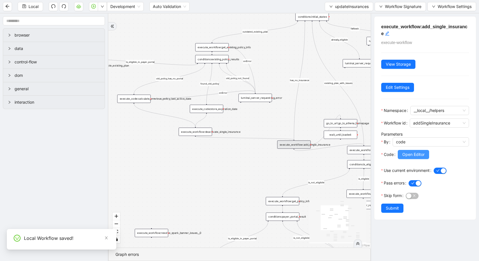
click at [417, 157] on span "Open Editor" at bounding box center [414, 154] width 22 height 6
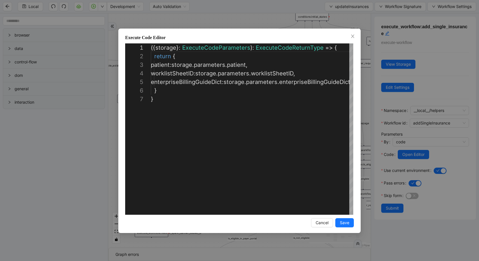
click at [399, 230] on div "**********" at bounding box center [239, 130] width 479 height 261
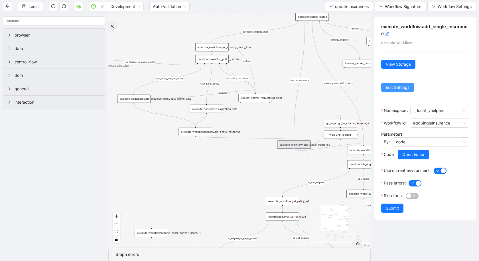
click at [394, 88] on span "Edit Settings" at bounding box center [398, 87] width 24 height 6
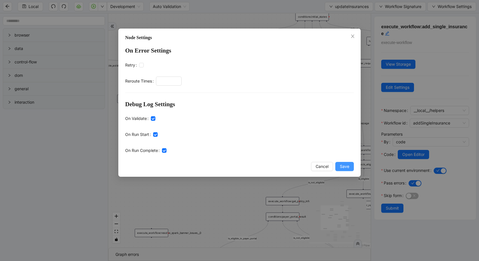
click at [346, 169] on span "Save" at bounding box center [344, 166] width 9 height 6
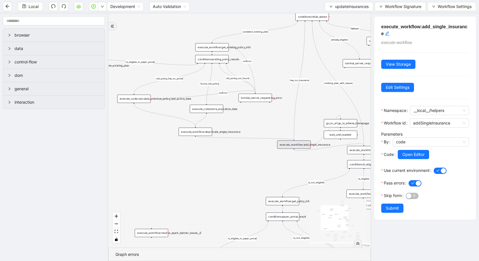
click at [237, 185] on div "already_eligible outdated_existing_plan has_no_insurance is_eligible existing_p…" at bounding box center [239, 130] width 263 height 234
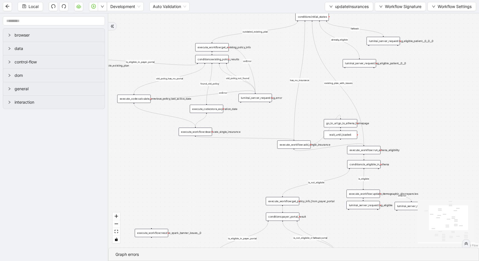
click at [288, 146] on div "execute_workflow:add_single_insurance" at bounding box center [293, 144] width 33 height 8
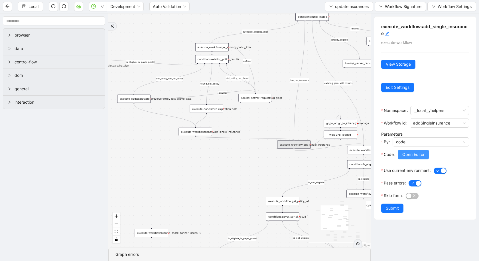
click at [407, 152] on span "Open Editor" at bounding box center [414, 154] width 22 height 6
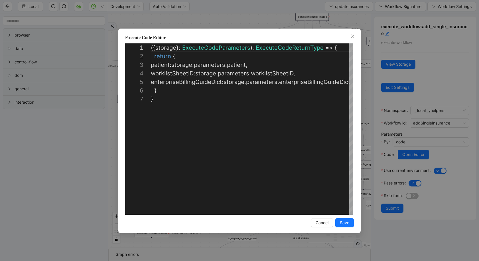
click at [405, 185] on div "**********" at bounding box center [239, 130] width 479 height 261
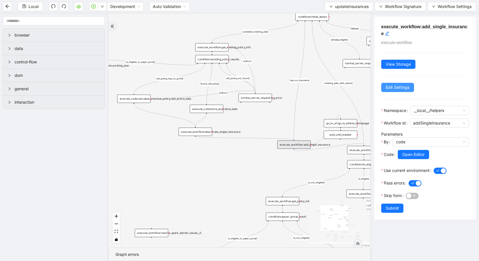
click at [392, 85] on span "Edit Settings" at bounding box center [398, 87] width 24 height 6
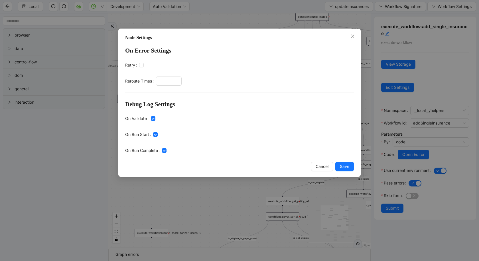
click at [440, 124] on div "Node Settings On Error Settings Retry Reroute Times Debug Log Settings On Valid…" at bounding box center [239, 130] width 479 height 261
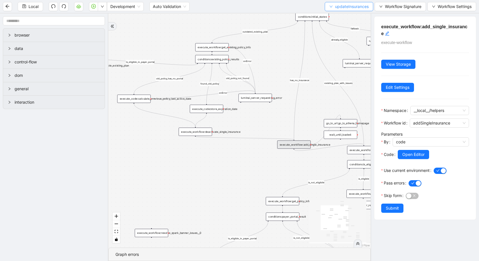
click at [338, 8] on span "updateInsurances" at bounding box center [352, 6] width 34 height 6
click at [336, 16] on span "Select" at bounding box center [349, 17] width 39 height 6
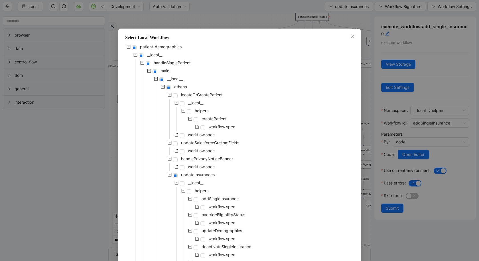
scroll to position [407, 0]
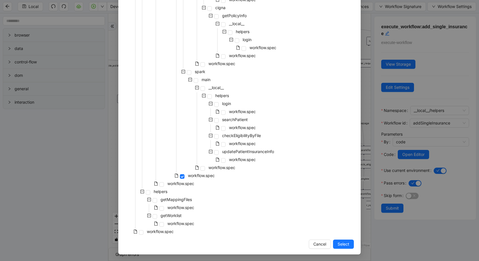
click at [140, 236] on div "workflow.spec" at bounding box center [150, 232] width 50 height 8
click at [142, 232] on span at bounding box center [141, 232] width 5 height 5
click at [337, 243] on button "Select" at bounding box center [343, 243] width 21 height 9
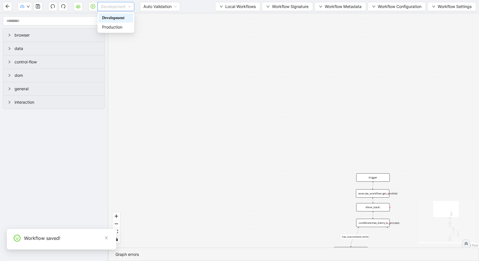
click at [116, 8] on span "Development" at bounding box center [116, 6] width 30 height 9
click at [29, 7] on icon "down" at bounding box center [28, 6] width 3 height 3
click at [32, 26] on span "Prod: Update Needed" at bounding box center [42, 26] width 41 height 6
click at [25, 8] on button "button" at bounding box center [25, 6] width 14 height 9
click at [28, 20] on span "Dev: Update Needed" at bounding box center [42, 17] width 40 height 6
